Goal: Task Accomplishment & Management: Use online tool/utility

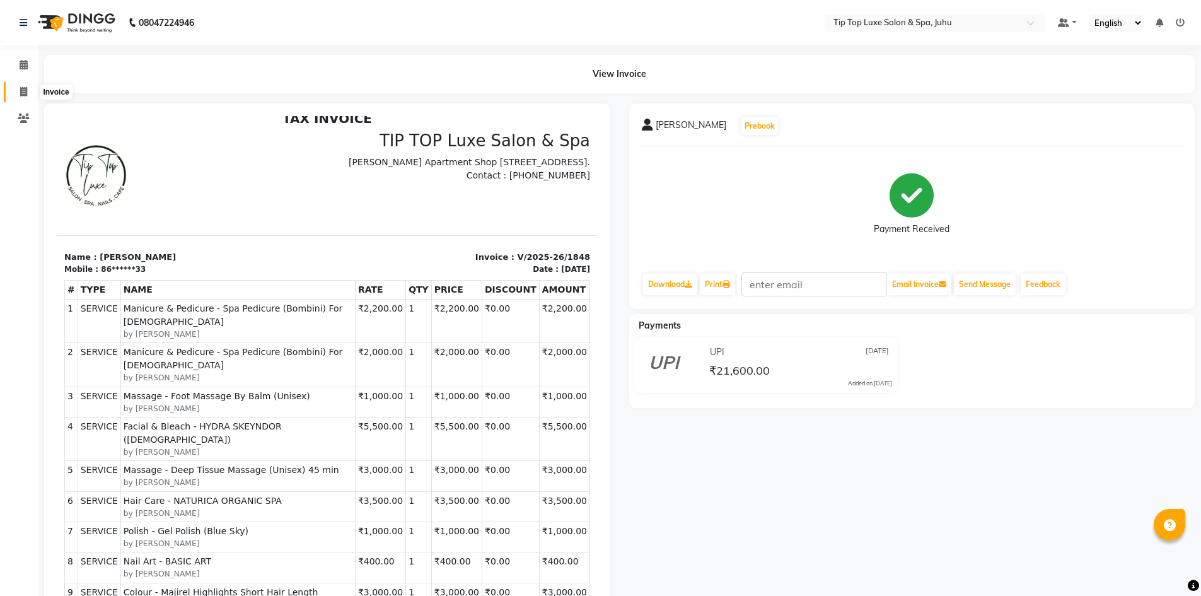
click at [28, 90] on span at bounding box center [24, 92] width 22 height 14
select select "service"
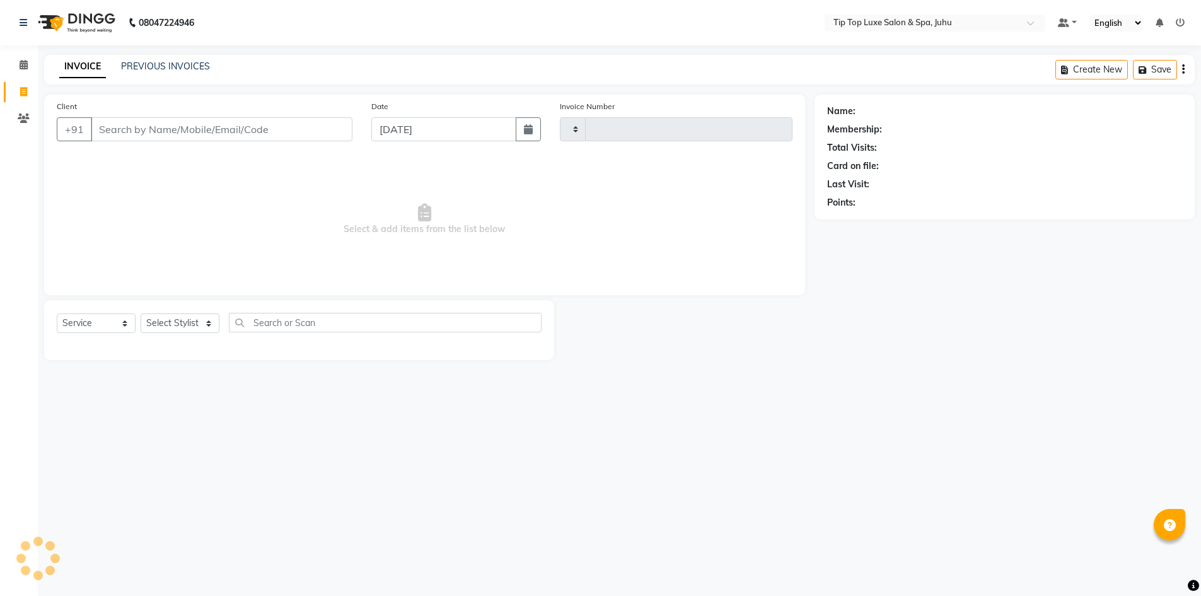
type input "1849"
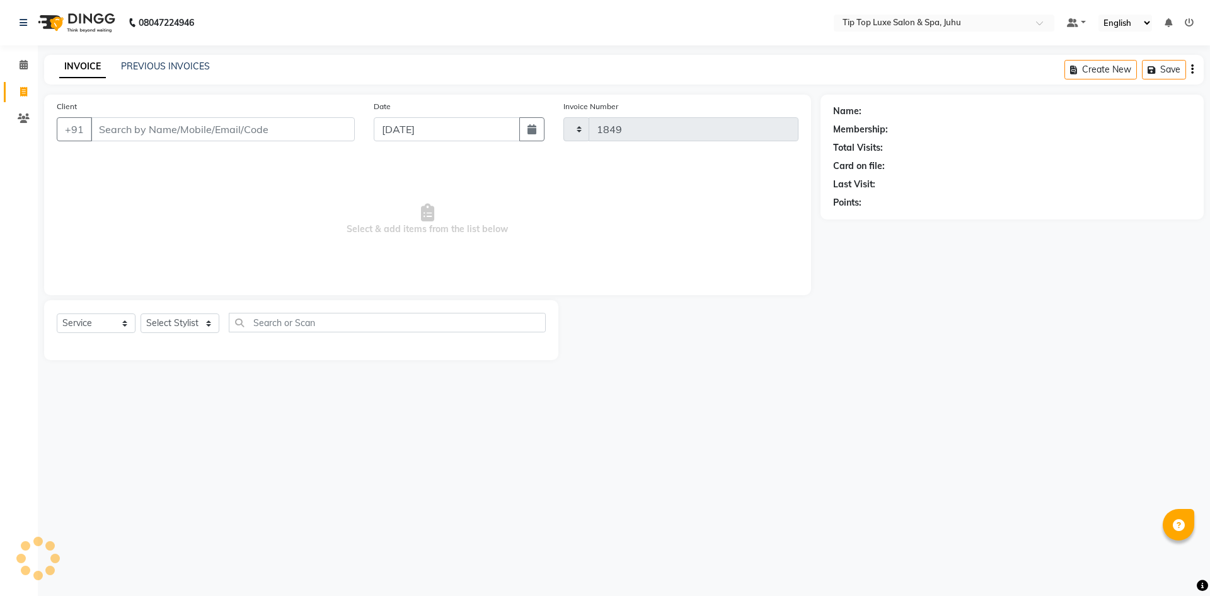
select select "8298"
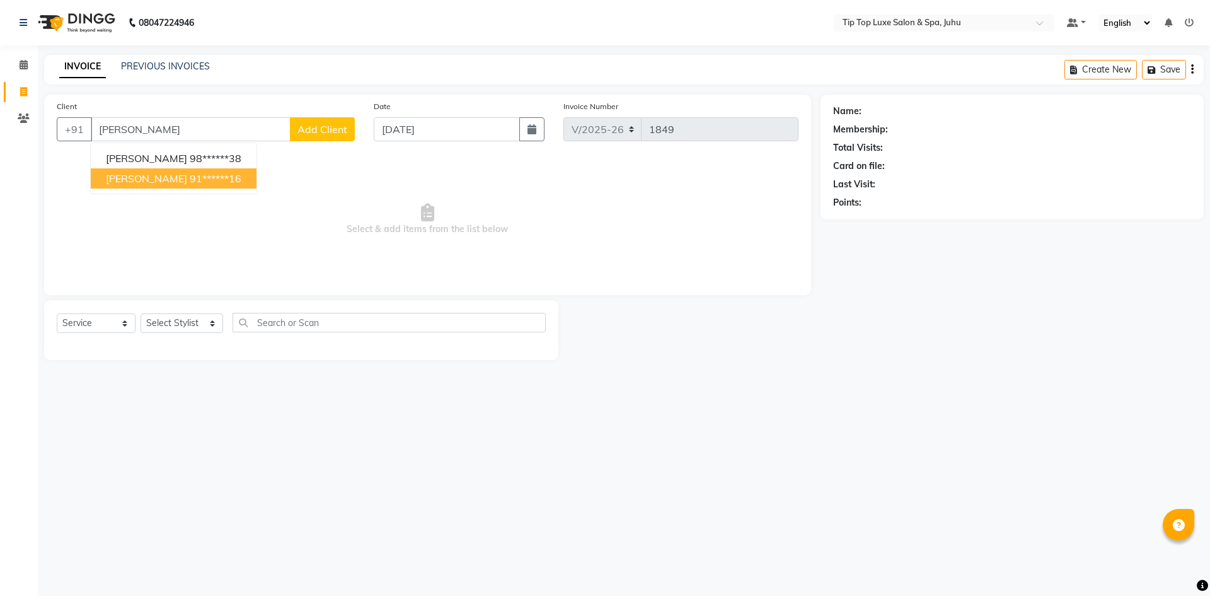
click at [183, 178] on span "[PERSON_NAME]" at bounding box center [146, 178] width 81 height 13
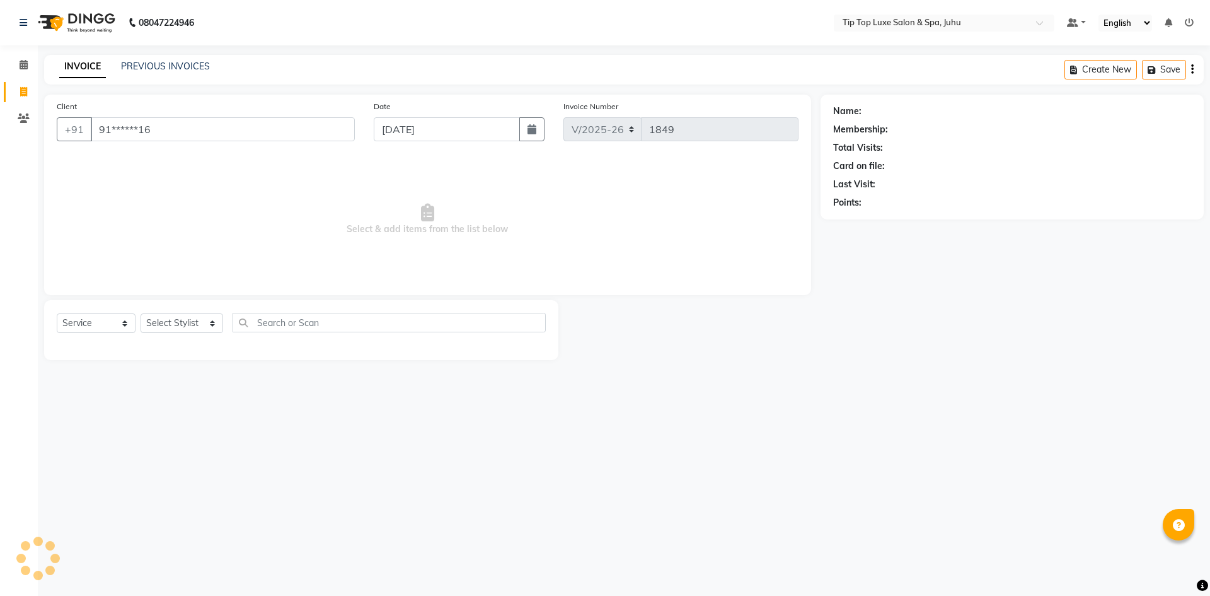
type input "91******16"
click at [192, 317] on select "Select Stylist [PERSON_NAME] admin [PERSON_NAME] creado ANAO [PERSON_NAME] Jyot…" at bounding box center [182, 323] width 83 height 20
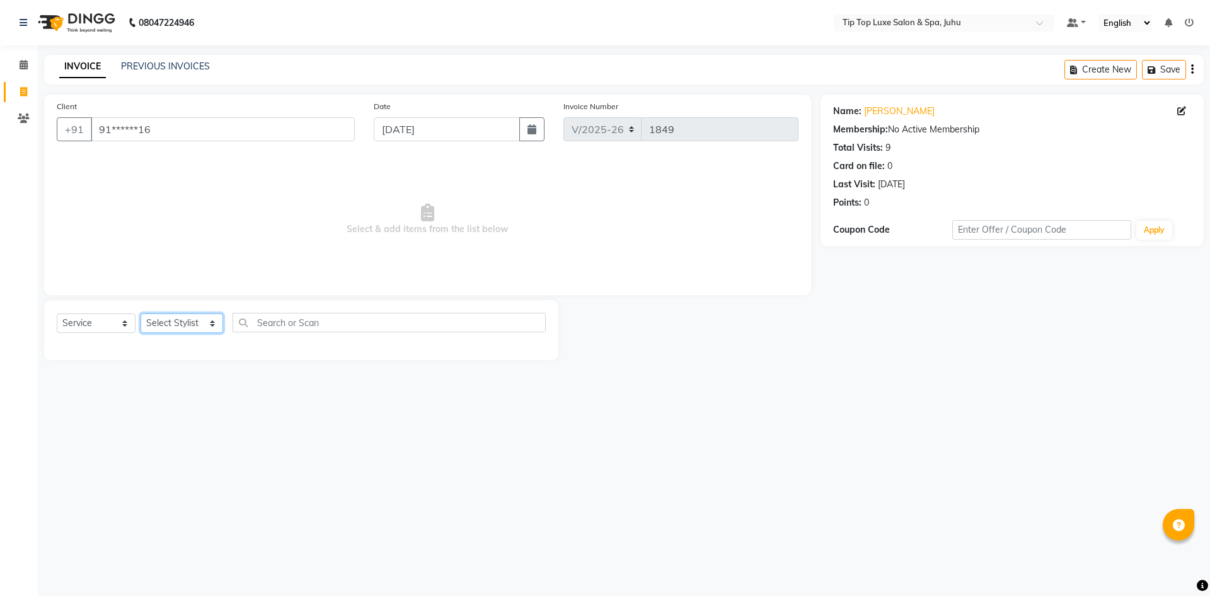
select select "82321"
click at [141, 313] on select "Select Stylist [PERSON_NAME] admin [PERSON_NAME] creado ANAO [PERSON_NAME] Jyot…" at bounding box center [182, 323] width 83 height 20
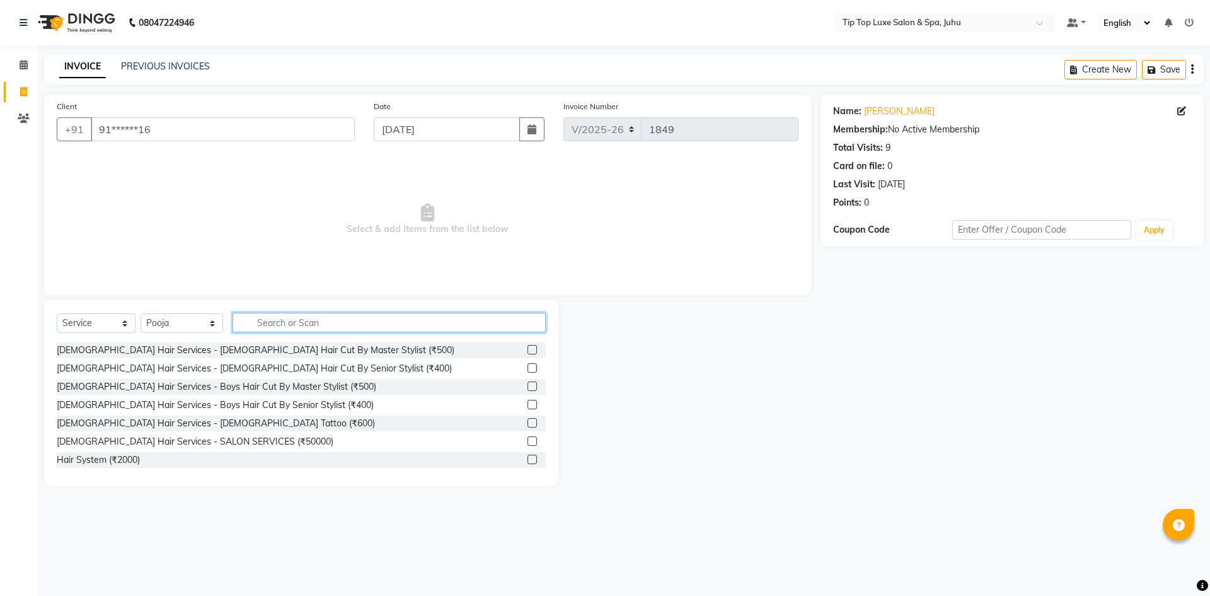
click at [326, 317] on input "text" at bounding box center [390, 323] width 314 height 20
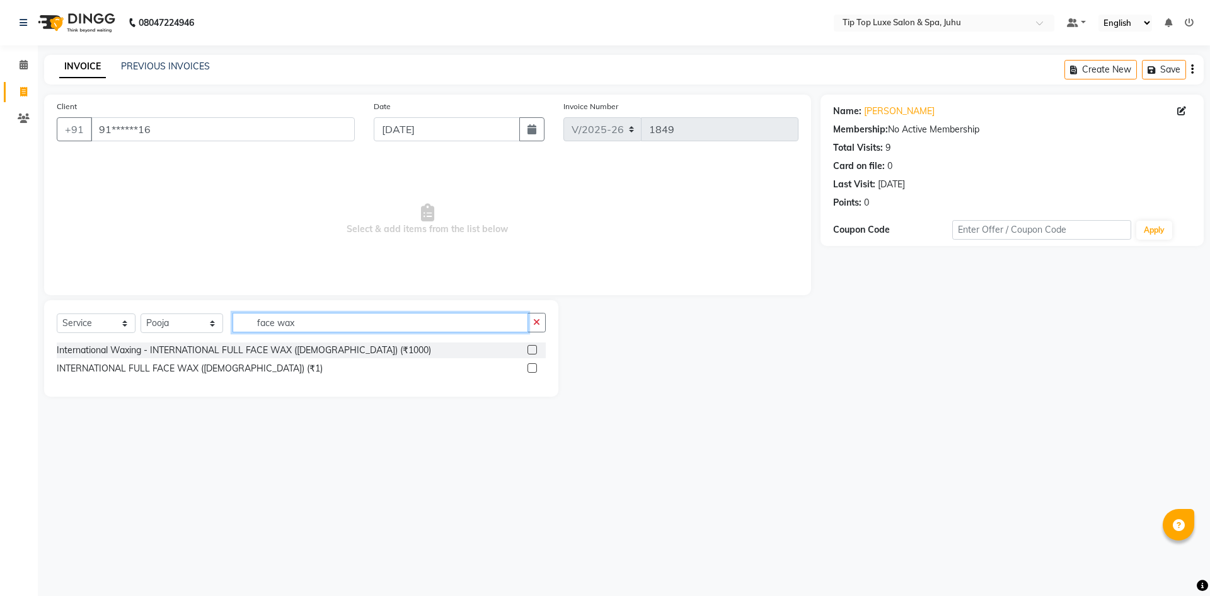
type input "face wax"
click at [531, 345] on label at bounding box center [532, 349] width 9 height 9
click at [531, 346] on input "checkbox" at bounding box center [532, 350] width 8 height 8
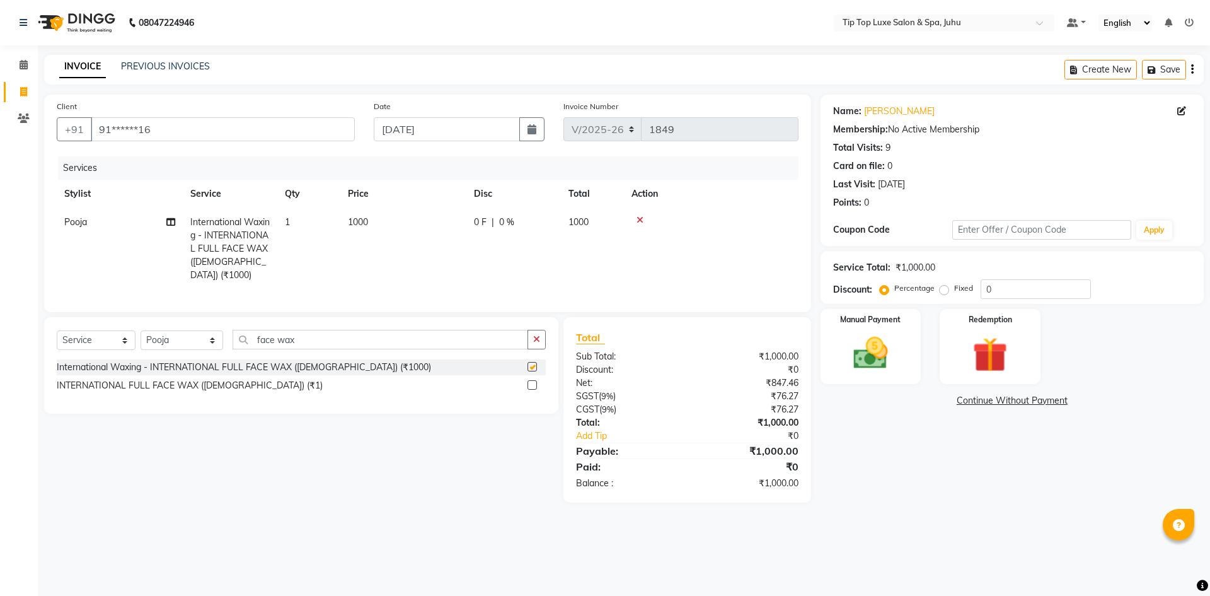
checkbox input "false"
click at [365, 222] on span "1000" at bounding box center [358, 221] width 20 height 11
select select "82321"
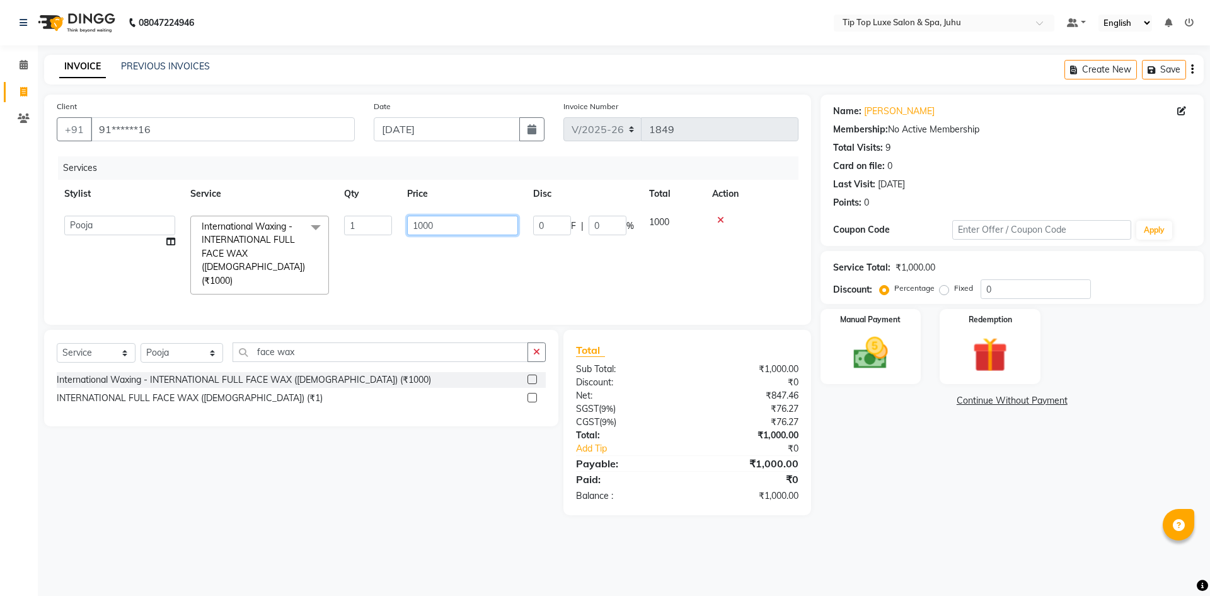
click at [423, 229] on input "1000" at bounding box center [462, 226] width 111 height 20
type input "700"
click at [531, 353] on div "Select Service Product Membership Package Voucher Prepaid Gift Card Select Styl…" at bounding box center [301, 357] width 489 height 30
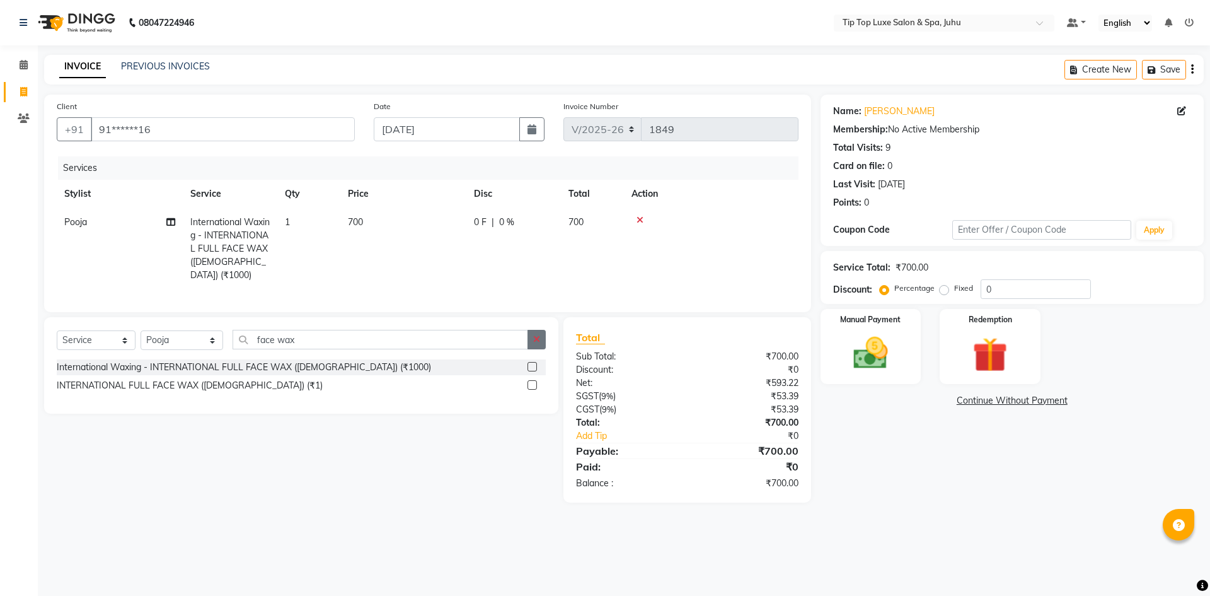
click at [539, 335] on icon "button" at bounding box center [536, 339] width 7 height 9
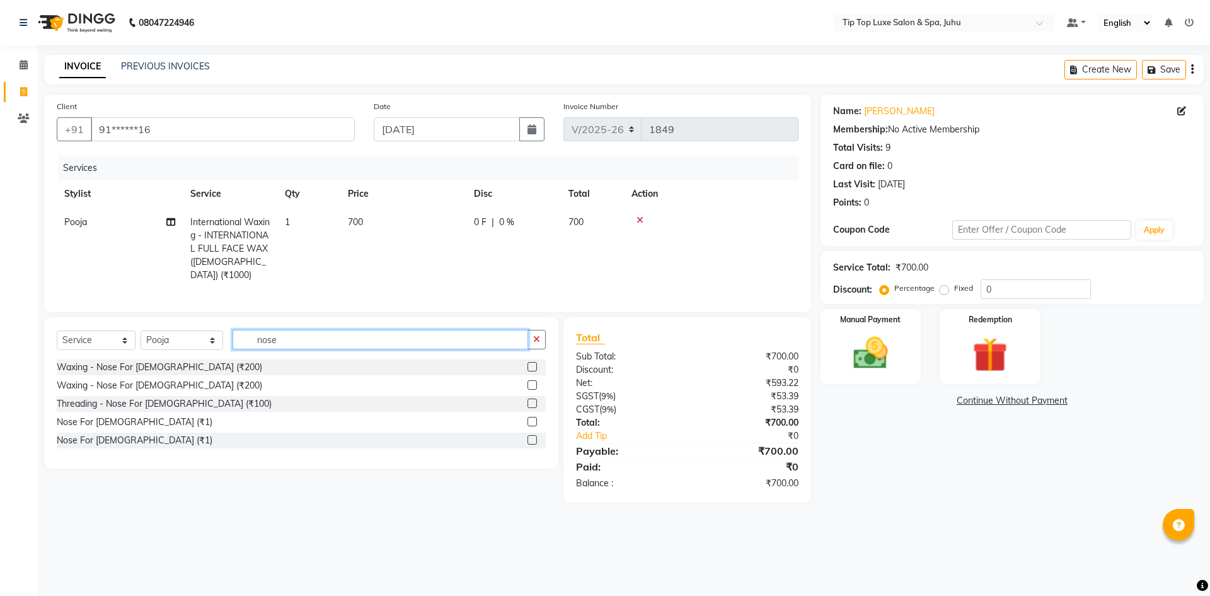
type input "nose"
click at [534, 380] on label at bounding box center [532, 384] width 9 height 9
click at [534, 381] on input "checkbox" at bounding box center [532, 385] width 8 height 8
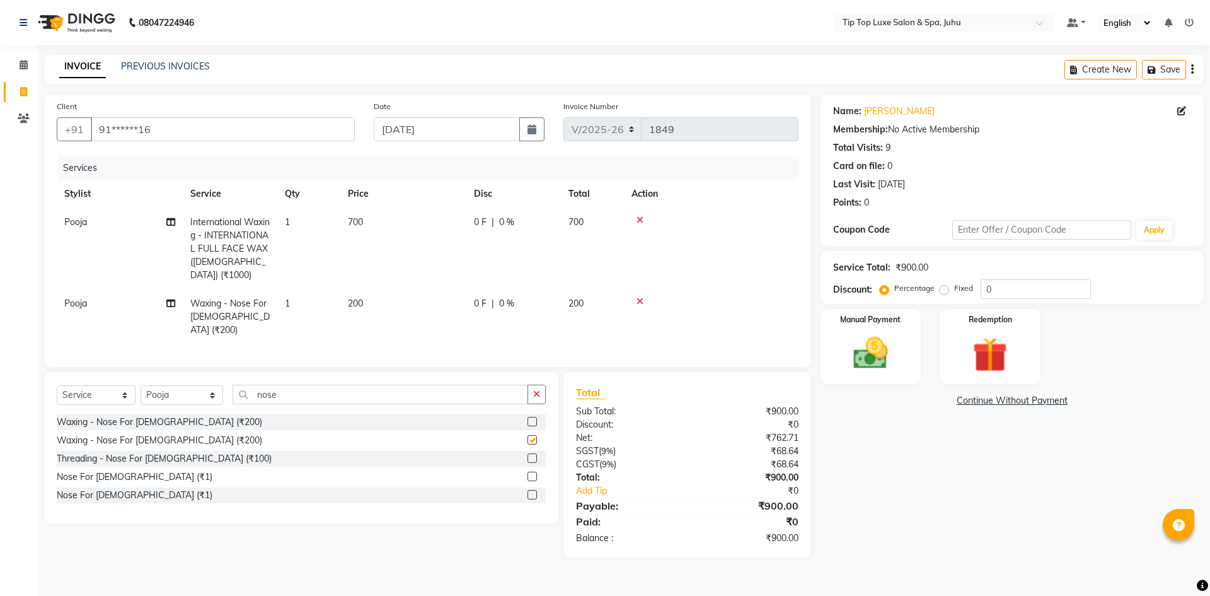
checkbox input "false"
click at [863, 345] on img at bounding box center [870, 353] width 59 height 42
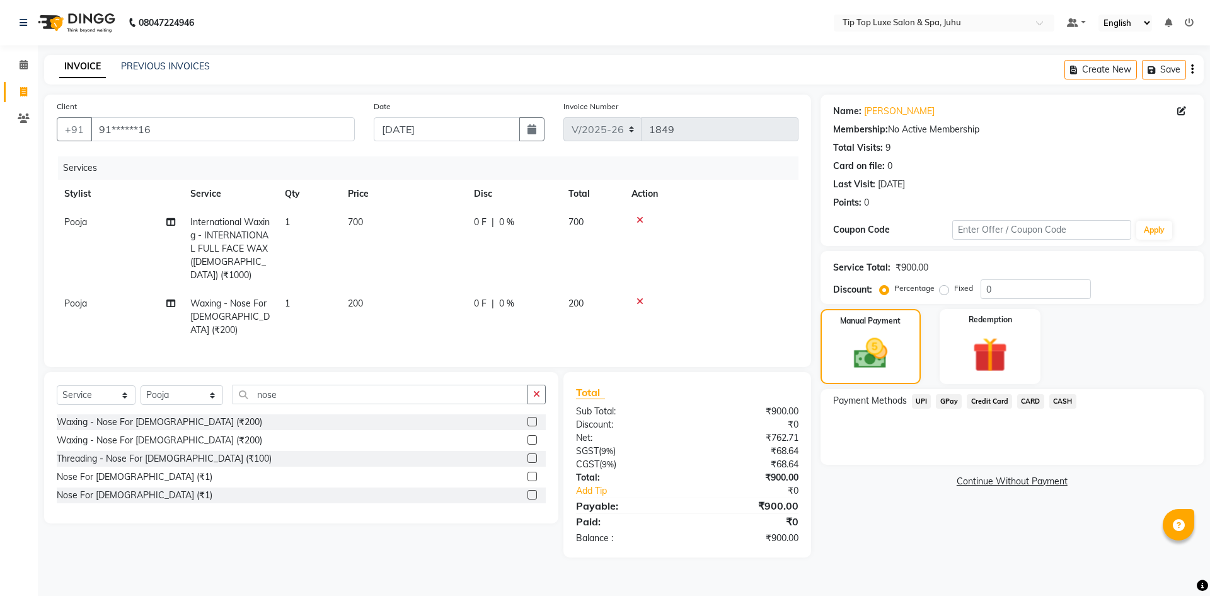
click at [921, 400] on span "UPI" at bounding box center [922, 401] width 20 height 14
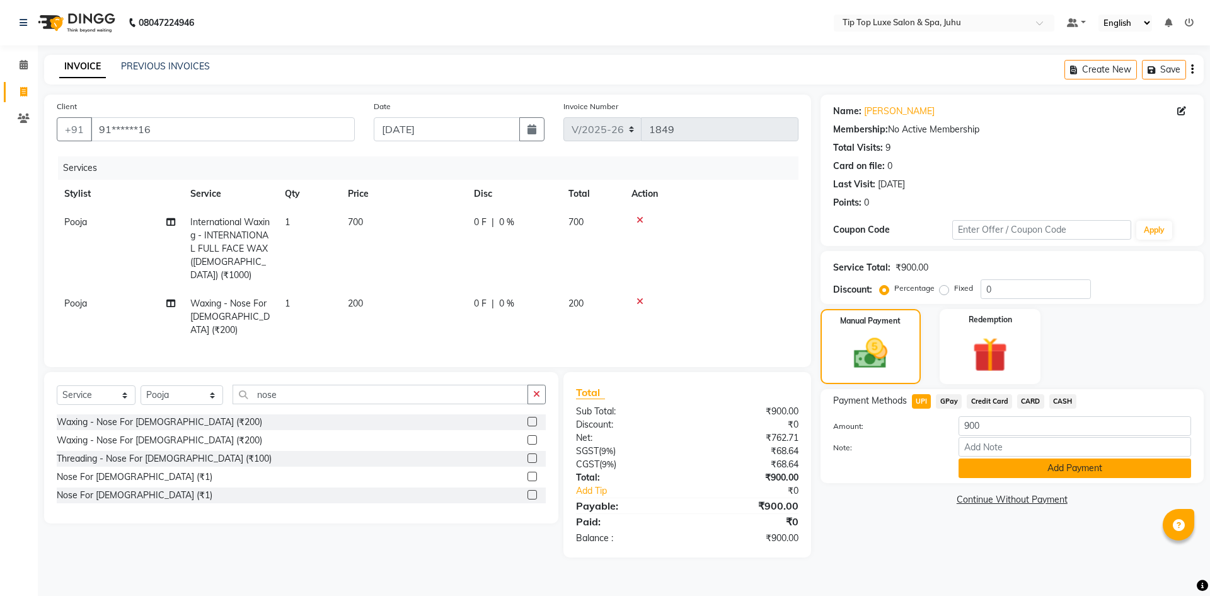
click at [1025, 468] on button "Add Payment" at bounding box center [1075, 468] width 233 height 20
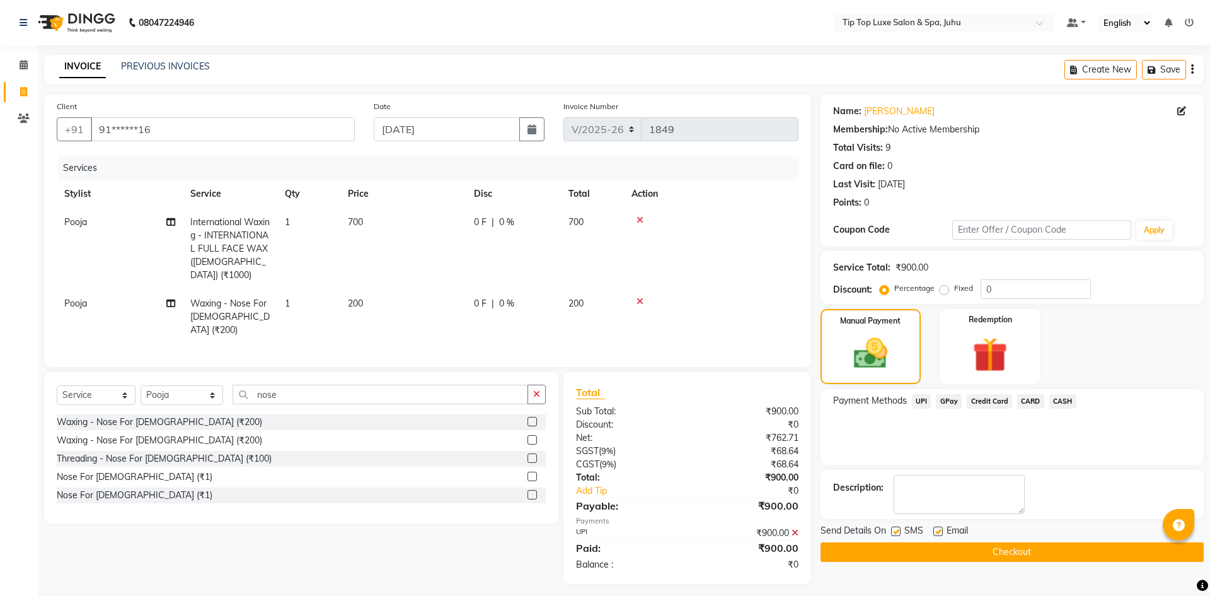
drag, startPoint x: 957, startPoint y: 550, endPoint x: 921, endPoint y: 556, distance: 36.4
click at [957, 551] on button "Checkout" at bounding box center [1012, 552] width 383 height 20
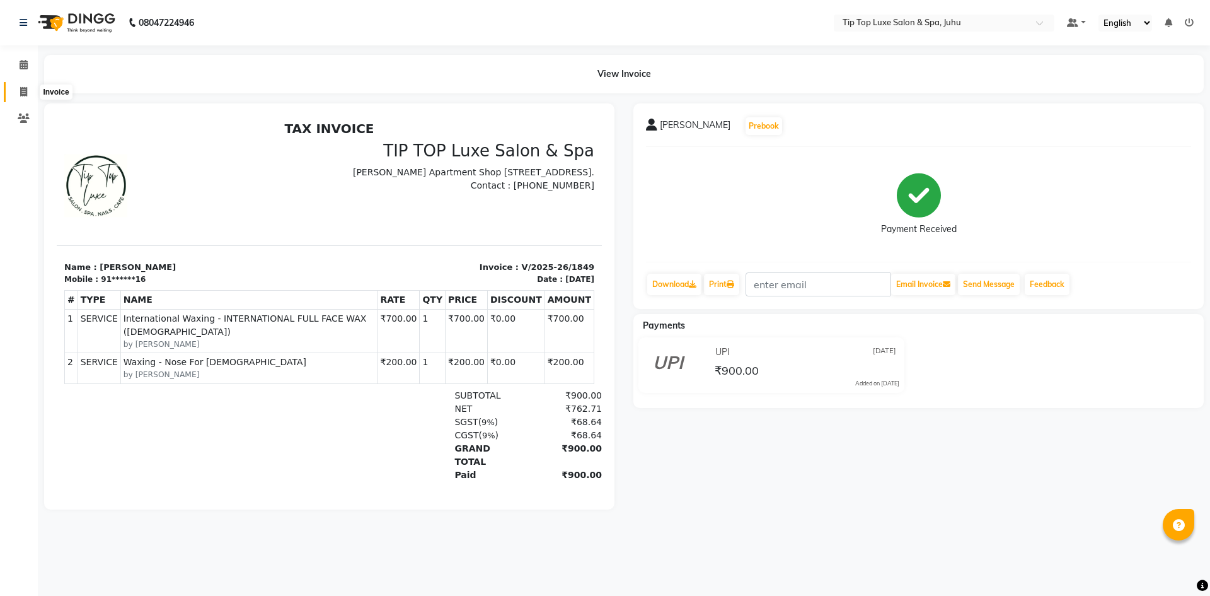
click at [22, 87] on icon at bounding box center [23, 91] width 7 height 9
select select "8298"
select select "service"
